Goal: Ask a question

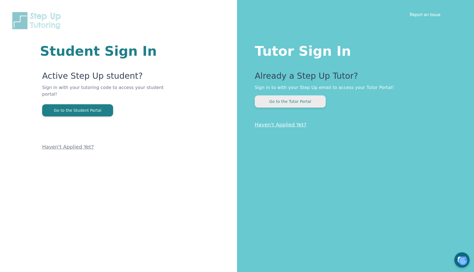
click at [307, 101] on button "Go to the Tutor Portal" at bounding box center [290, 101] width 71 height 12
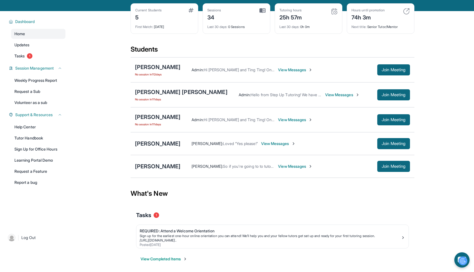
scroll to position [35, 0]
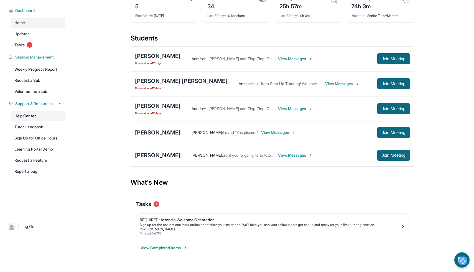
click at [38, 115] on link "Help Center" at bounding box center [38, 116] width 54 height 10
click at [456, 256] on icon "chat-button" at bounding box center [462, 260] width 16 height 16
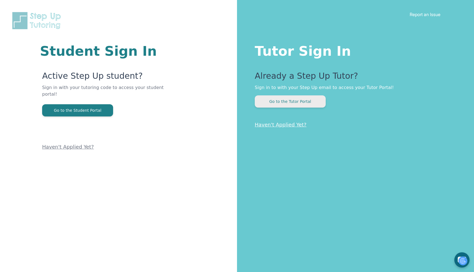
click at [308, 99] on button "Go to the Tutor Portal" at bounding box center [290, 101] width 71 height 12
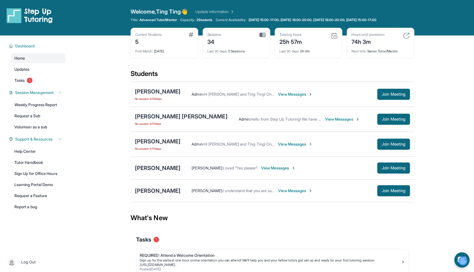
scroll to position [35, 0]
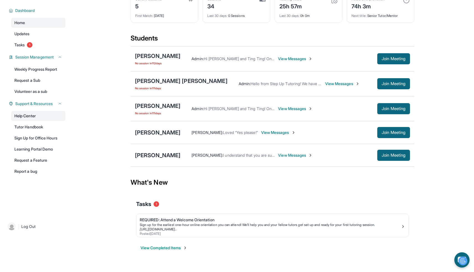
click at [46, 119] on link "Help Center" at bounding box center [38, 116] width 54 height 10
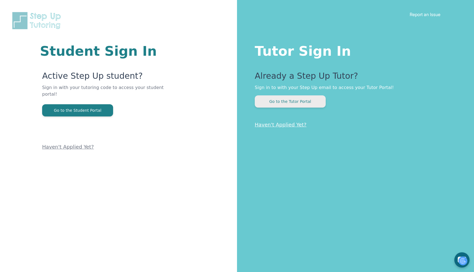
click at [285, 100] on button "Go to the Tutor Portal" at bounding box center [290, 101] width 71 height 12
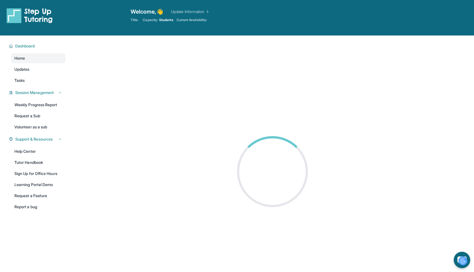
click at [459, 254] on icon "chat-button" at bounding box center [462, 260] width 16 height 16
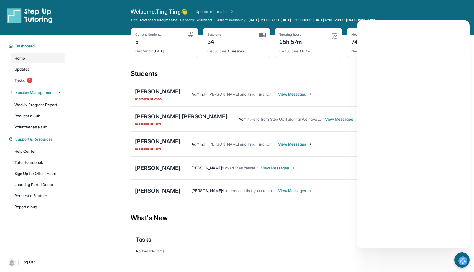
click at [273, 201] on div "Angel Ramirez Ting Ting Chen : I understand that you are super upset about my b…" at bounding box center [272, 190] width 284 height 23
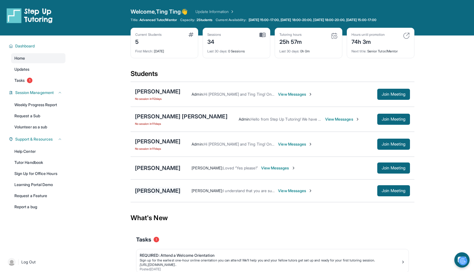
click at [158, 190] on div "[PERSON_NAME]" at bounding box center [157, 191] width 45 height 8
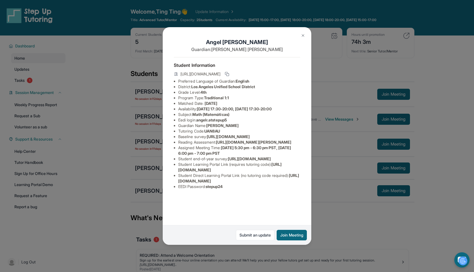
scroll to position [16, 0]
click at [252, 231] on link "Submit an update" at bounding box center [255, 235] width 39 height 11
click at [301, 35] on img at bounding box center [303, 35] width 4 height 4
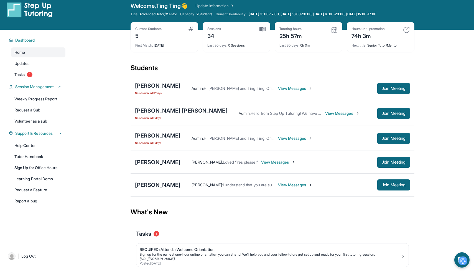
scroll to position [0, 0]
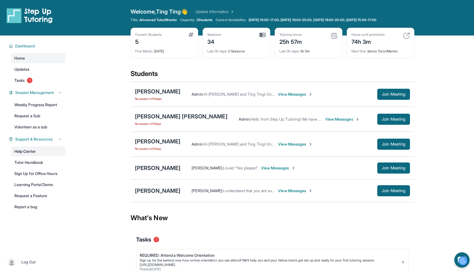
click at [38, 153] on link "Help Center" at bounding box center [38, 151] width 54 height 10
